Goal: Task Accomplishment & Management: Complete application form

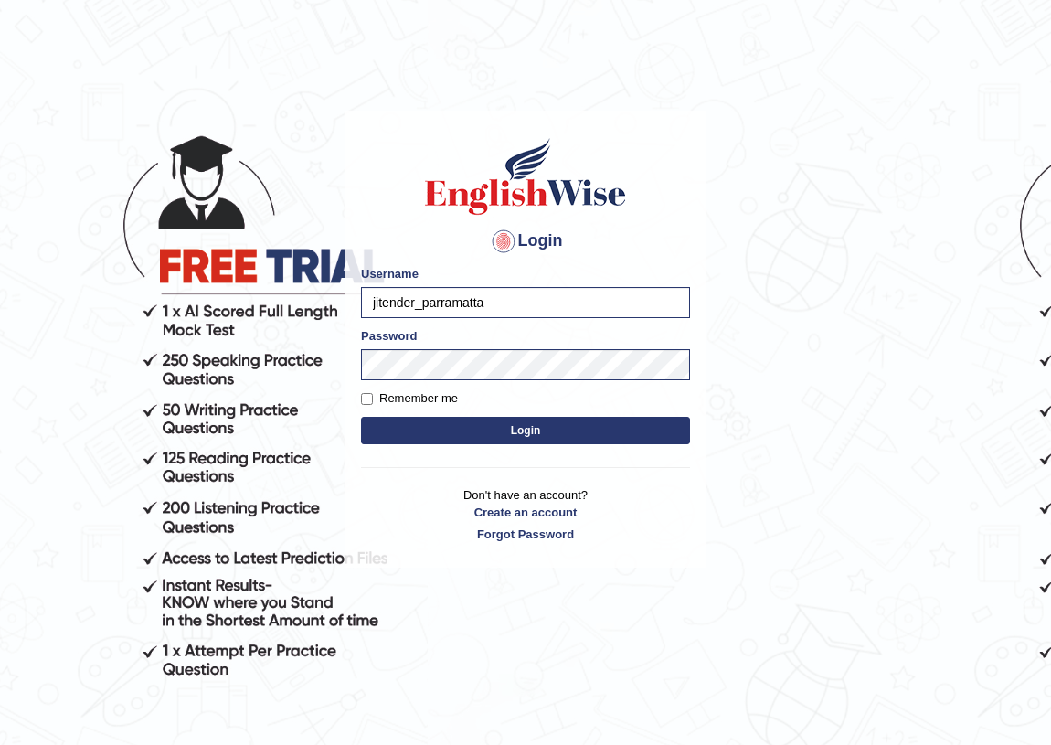
drag, startPoint x: 0, startPoint y: 0, endPoint x: 494, endPoint y: 304, distance: 579.6
click at [494, 304] on input "jitender_parramatta" at bounding box center [525, 302] width 329 height 31
type input "j"
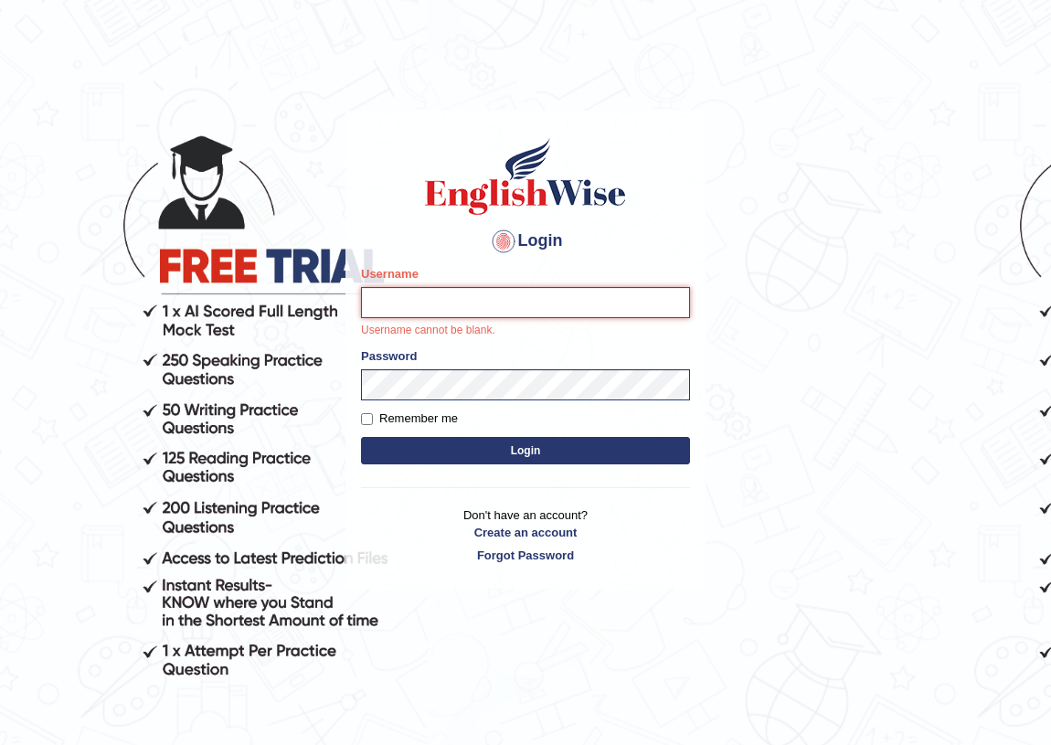
click at [451, 314] on input "Username" at bounding box center [525, 302] width 329 height 31
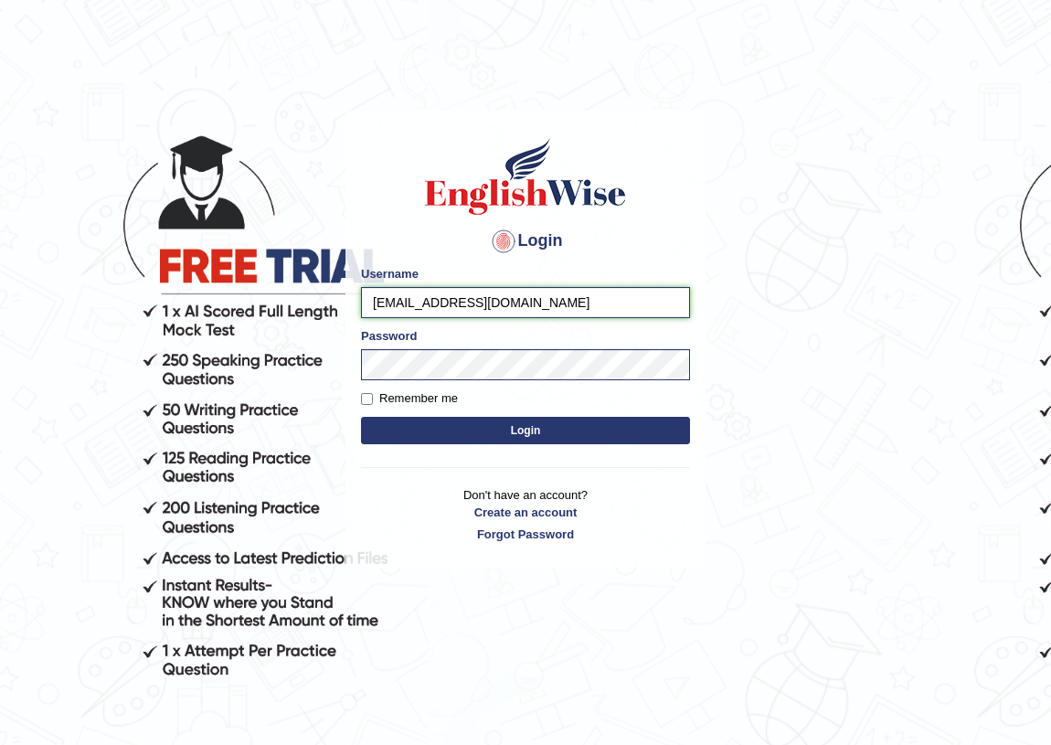
click at [577, 304] on input "joanjepkoechcheruiyot@gmail.com" at bounding box center [525, 302] width 329 height 31
type input "joanjepkoechcheruiyot@gmail.com"
click at [366, 400] on input "Remember me" at bounding box center [367, 399] width 12 height 12
checkbox input "true"
click at [539, 427] on button "Login" at bounding box center [525, 430] width 329 height 27
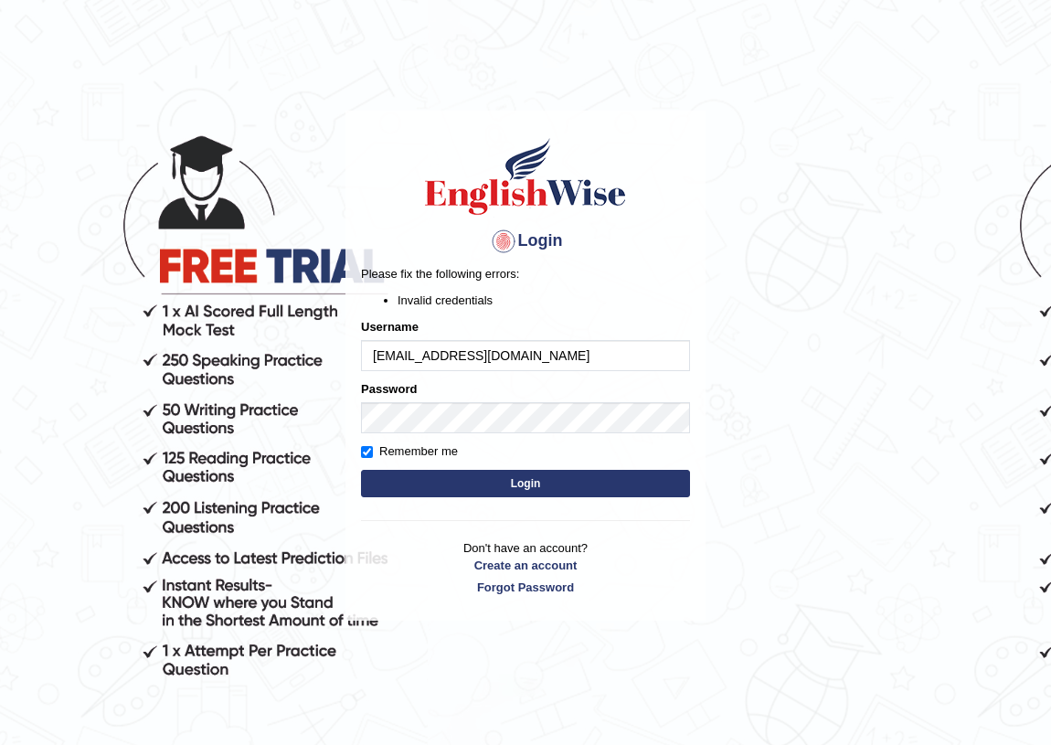
click at [585, 351] on input "joanjepkoechcheruiyot@gmail.com" at bounding box center [525, 355] width 329 height 31
type input "j"
type input "[PERSON_NAME]"
click at [865, 526] on body "Login Please fix the following errors: Invalid credentials Username joan-parram…" at bounding box center [525, 425] width 1051 height 745
click at [518, 478] on button "Login" at bounding box center [525, 483] width 329 height 27
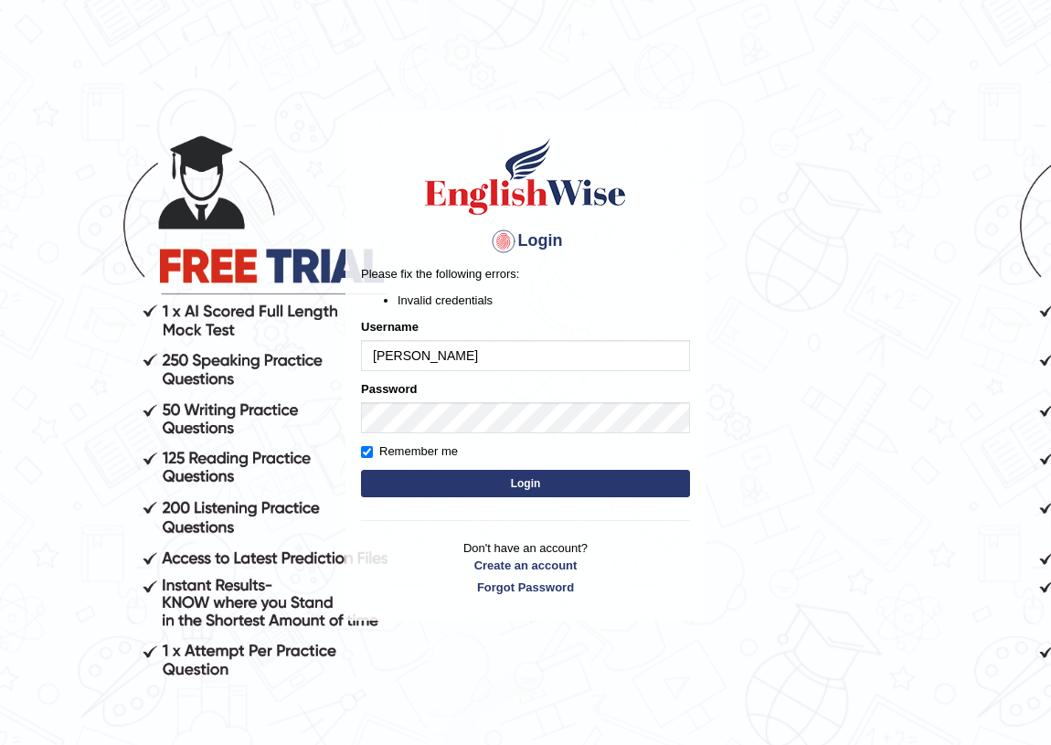
click at [697, 615] on div "Login Please fix the following errors: Invalid credentials Username [PERSON_NAM…" at bounding box center [526, 366] width 360 height 511
click at [513, 583] on link "Forgot Password" at bounding box center [525, 587] width 329 height 17
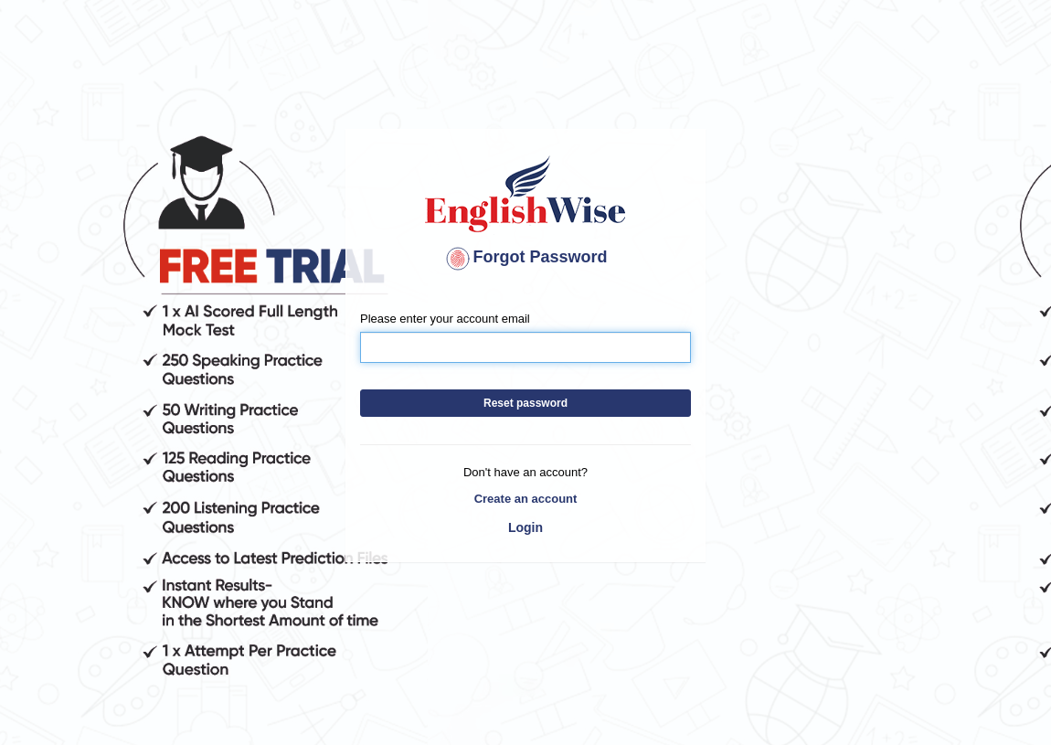
click at [432, 336] on input "Please enter your account email" at bounding box center [525, 347] width 331 height 31
type input "joanjepkoechcheruiyot@gmail.com"
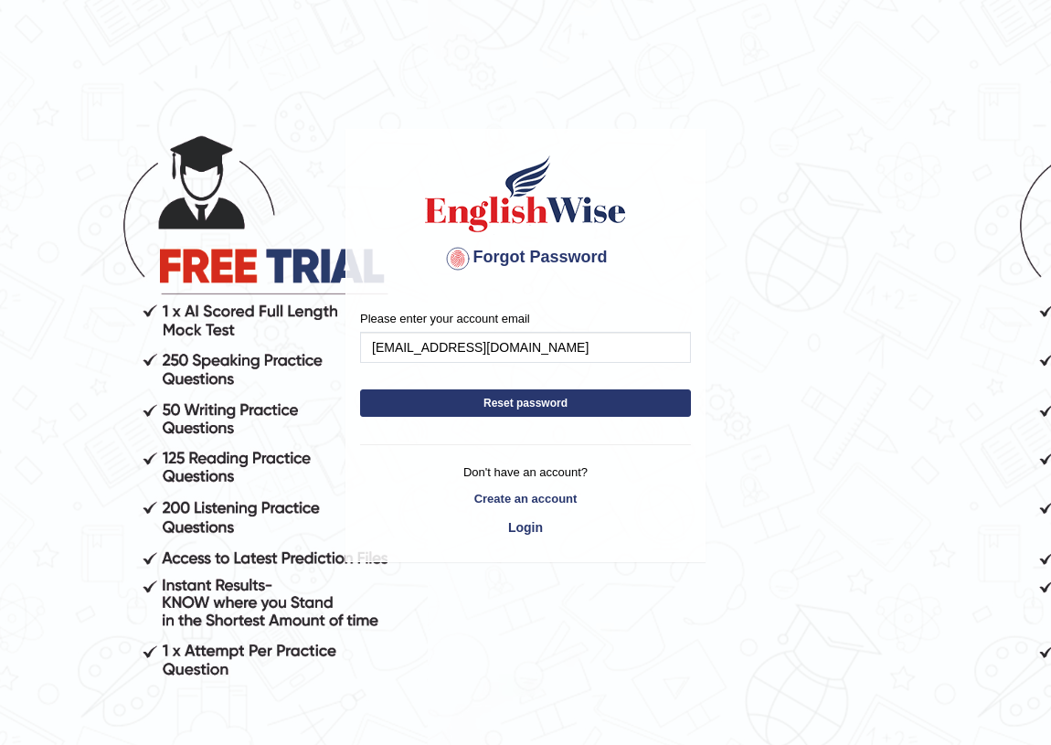
click at [517, 400] on button "Reset password" at bounding box center [525, 402] width 331 height 27
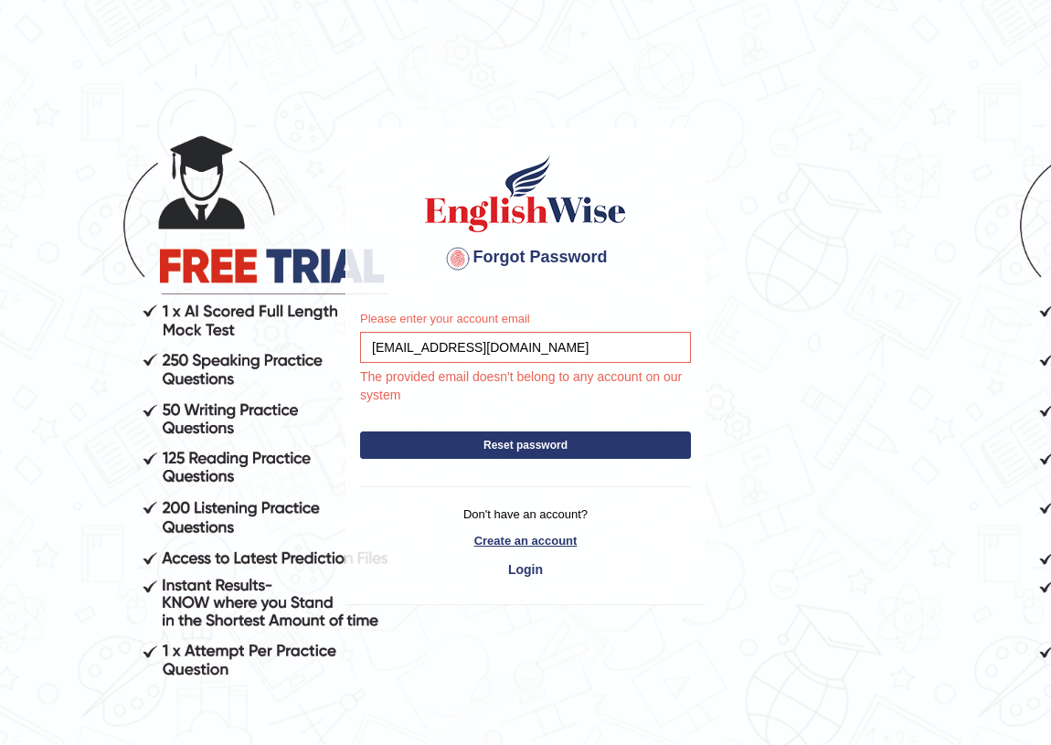
click at [521, 539] on link "Create an account" at bounding box center [525, 540] width 331 height 17
